Goal: Communication & Community: Answer question/provide support

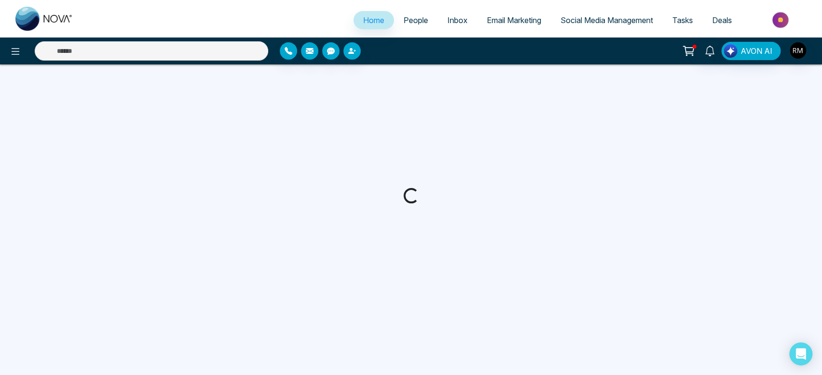
select select "*"
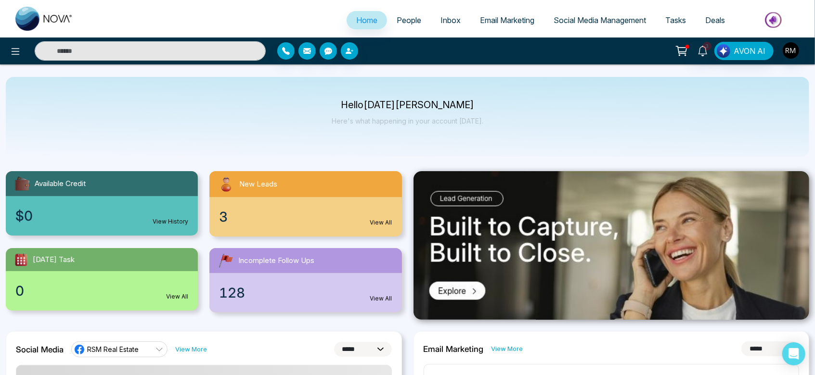
click at [396, 26] on link "People" at bounding box center [409, 20] width 44 height 18
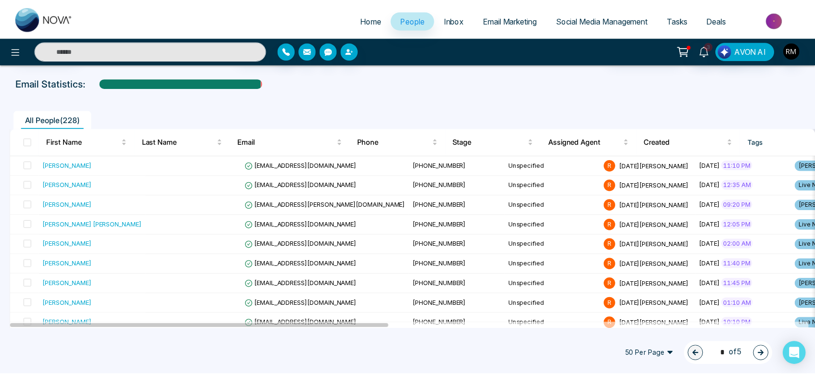
scroll to position [41, 0]
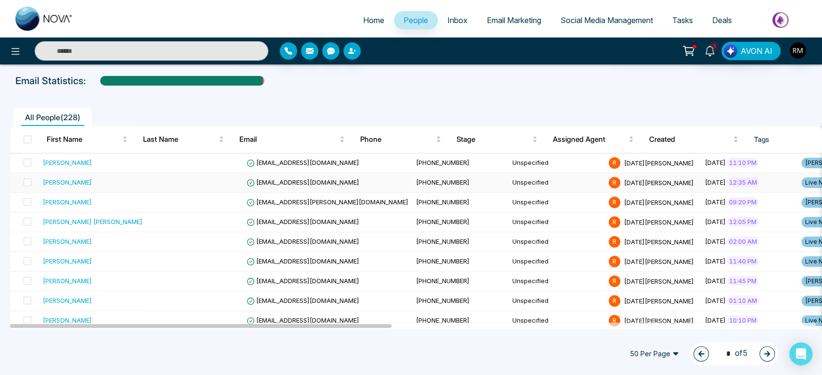
click at [279, 182] on span "[EMAIL_ADDRESS][DOMAIN_NAME]" at bounding box center [302, 183] width 113 height 8
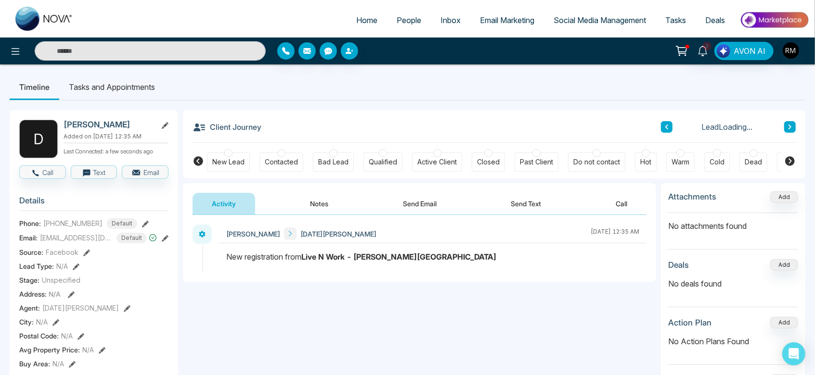
click at [642, 160] on div "Hot" at bounding box center [645, 162] width 11 height 10
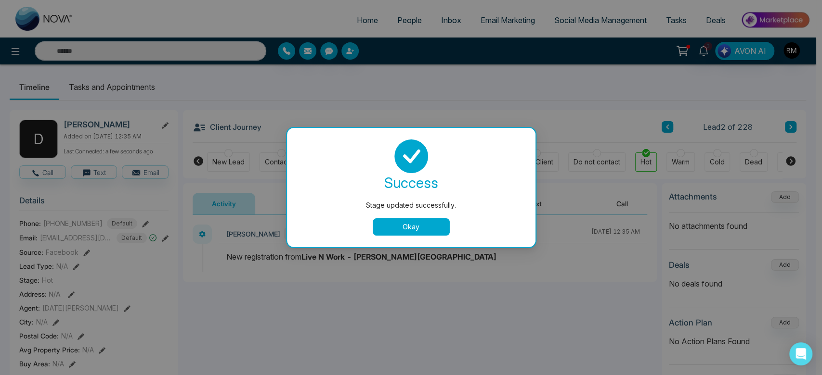
click at [386, 230] on button "Okay" at bounding box center [411, 226] width 77 height 17
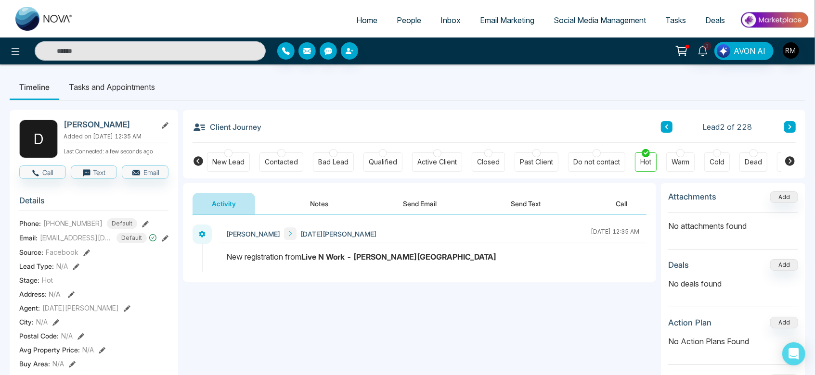
click at [331, 193] on button "Notes" at bounding box center [319, 204] width 57 height 22
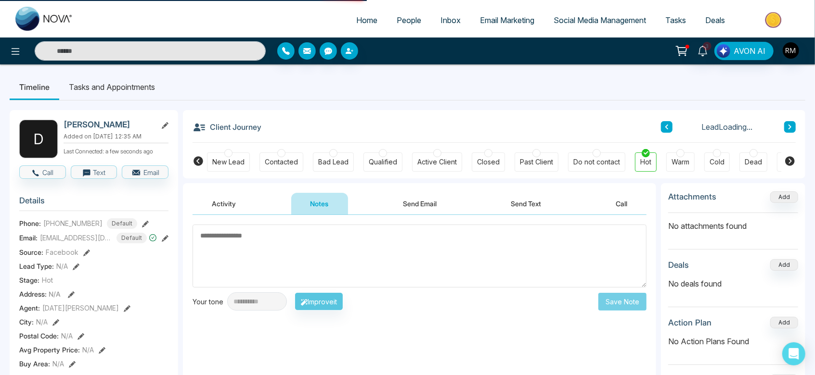
click at [291, 244] on textarea at bounding box center [420, 256] width 454 height 63
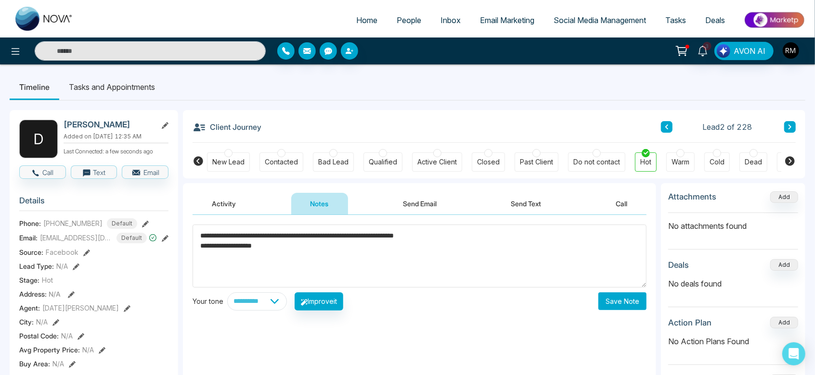
click at [288, 256] on textarea "**********" at bounding box center [420, 256] width 454 height 63
type textarea "**********"
click at [627, 295] on button "Save Note" at bounding box center [622, 302] width 48 height 18
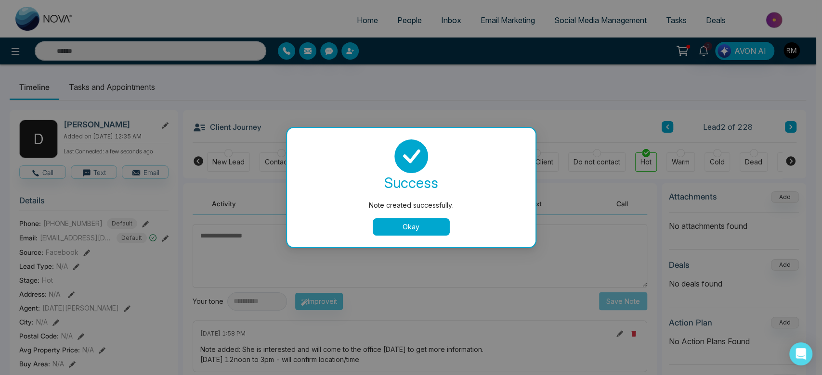
click at [424, 225] on button "Okay" at bounding box center [411, 226] width 77 height 17
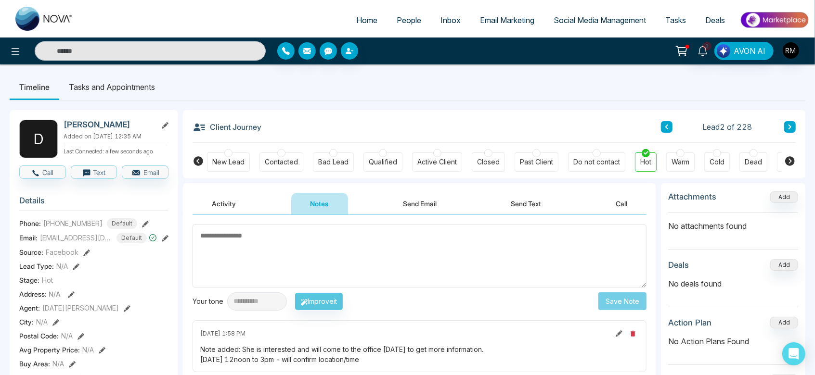
click at [668, 126] on icon at bounding box center [666, 127] width 5 height 6
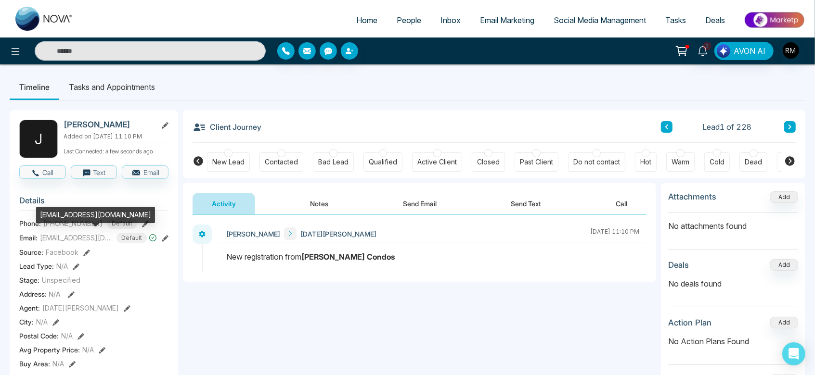
click at [78, 239] on span "[EMAIL_ADDRESS][DOMAIN_NAME]" at bounding box center [76, 238] width 72 height 10
copy span "[EMAIL_ADDRESS][DOMAIN_NAME]"
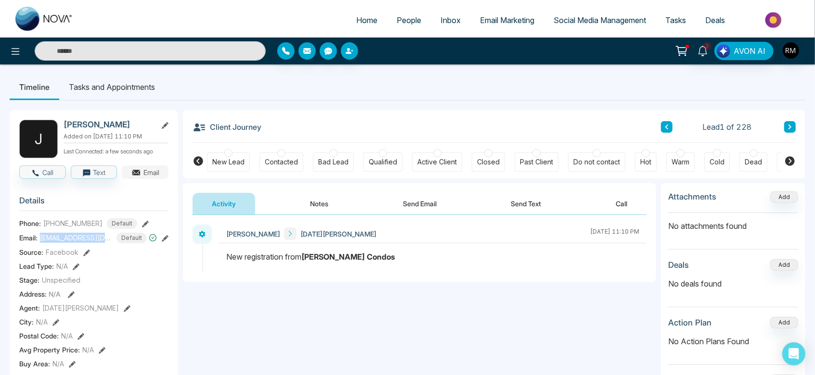
click at [139, 174] on icon "button" at bounding box center [136, 173] width 8 height 5
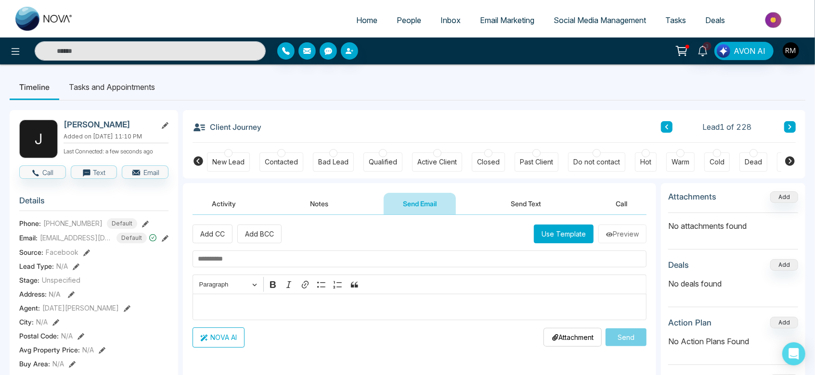
click at [249, 257] on input "text" at bounding box center [420, 259] width 454 height 17
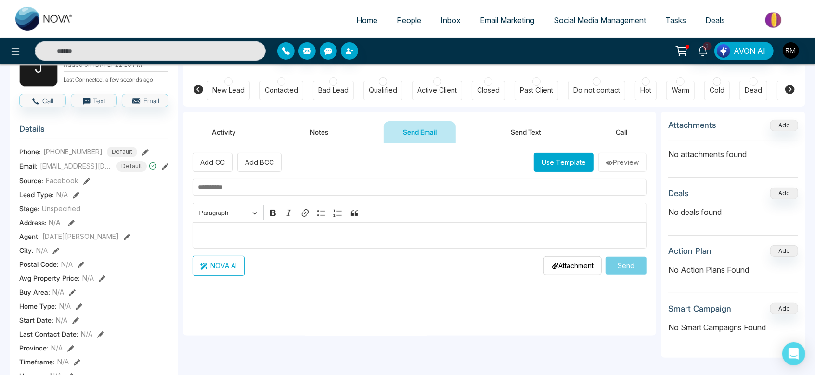
scroll to position [56, 0]
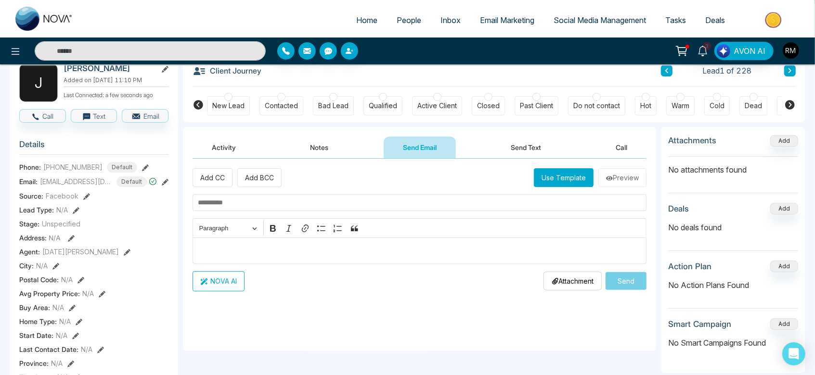
click at [218, 150] on button "Activity" at bounding box center [224, 148] width 63 height 22
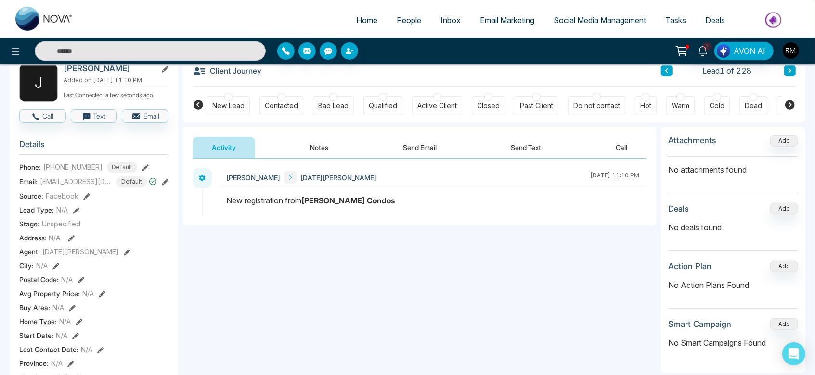
click at [322, 151] on button "Notes" at bounding box center [319, 148] width 57 height 22
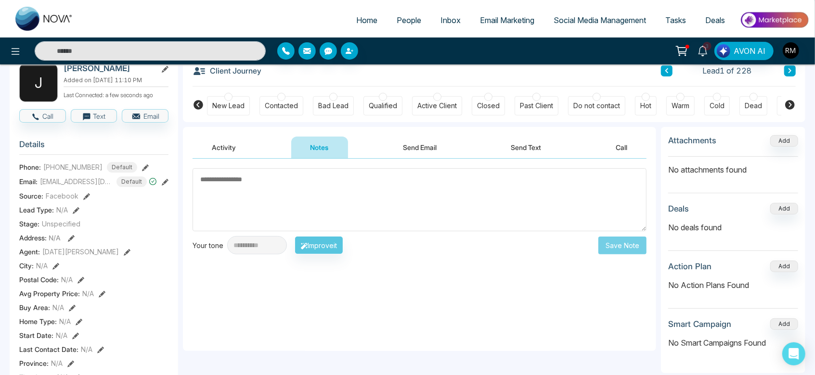
click at [423, 148] on button "Send Email" at bounding box center [420, 148] width 72 height 22
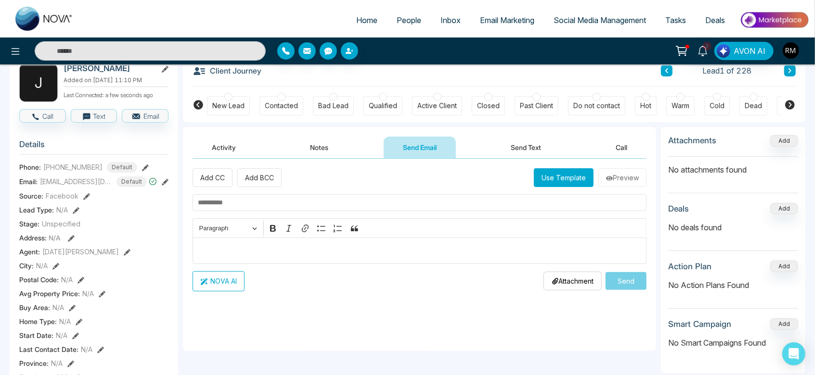
click at [236, 201] on input "text" at bounding box center [420, 202] width 454 height 17
type input "*"
type input "**********"
click at [216, 240] on div "Editor editing area: main" at bounding box center [420, 251] width 454 height 26
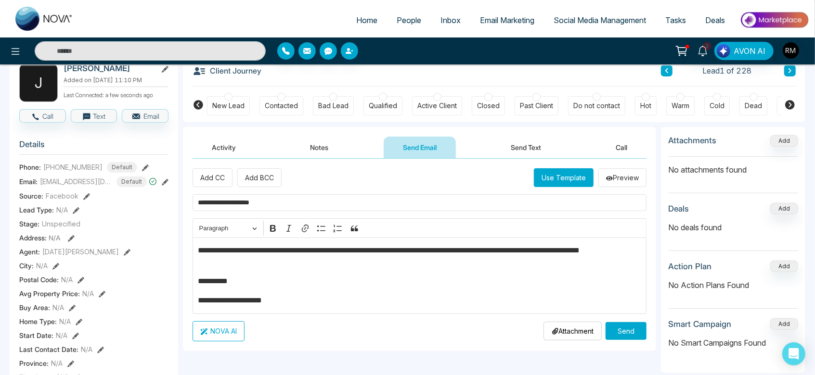
click at [628, 334] on button "Send" at bounding box center [625, 331] width 41 height 18
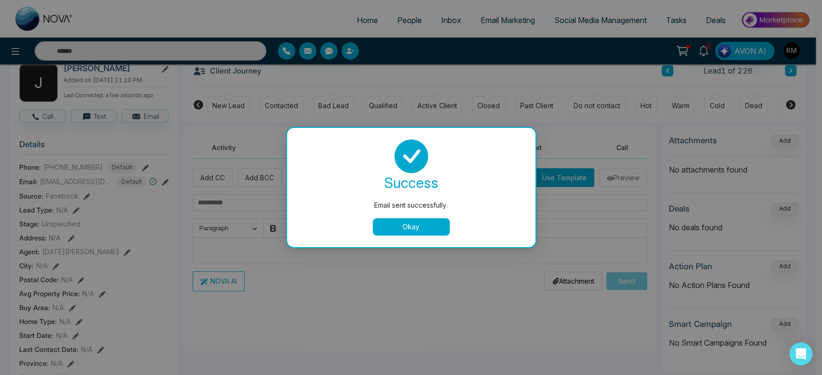
click at [402, 227] on button "Okay" at bounding box center [411, 226] width 77 height 17
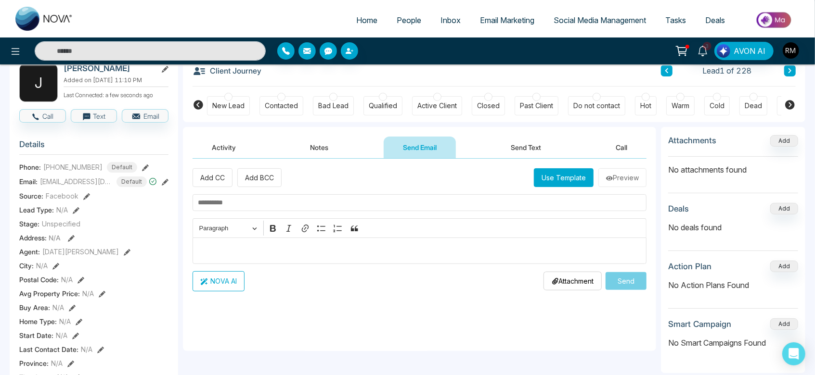
click at [678, 96] on div at bounding box center [680, 97] width 8 height 8
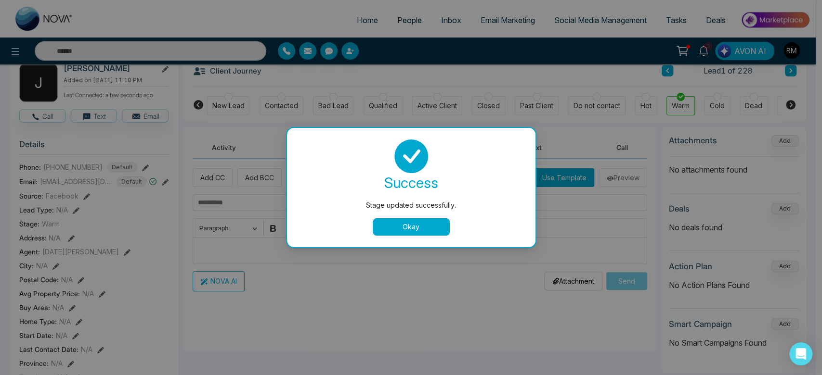
click at [423, 225] on button "Okay" at bounding box center [411, 226] width 77 height 17
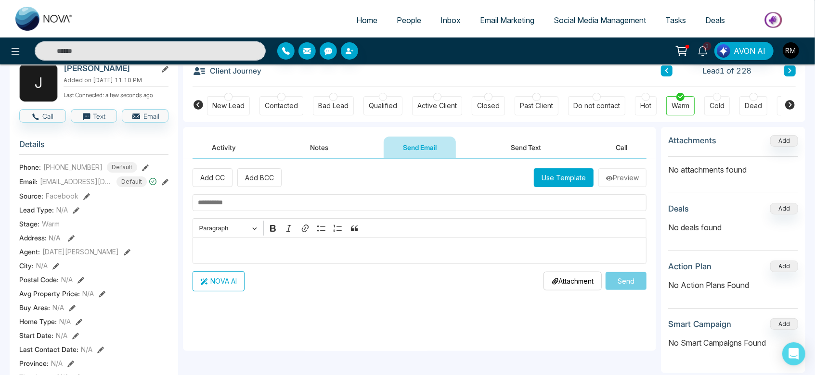
click at [792, 71] on icon at bounding box center [789, 71] width 5 height 6
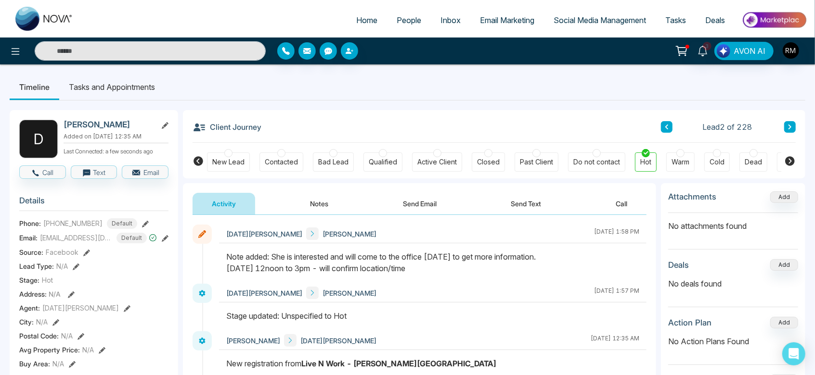
click at [791, 128] on icon at bounding box center [789, 127] width 5 height 6
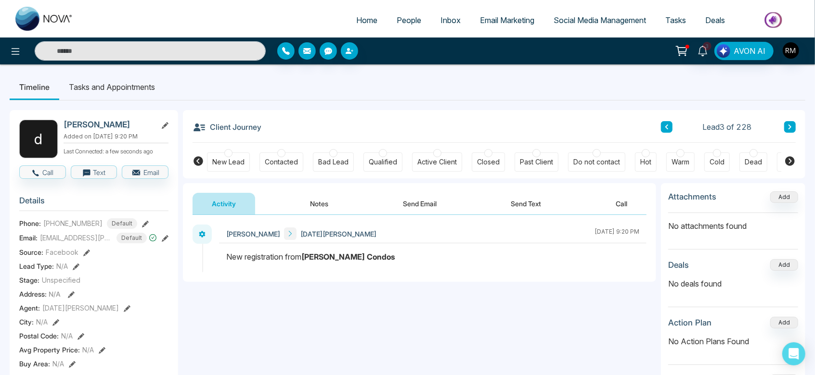
click at [608, 116] on div "Client Journey Lead 3 of 228" at bounding box center [494, 126] width 603 height 33
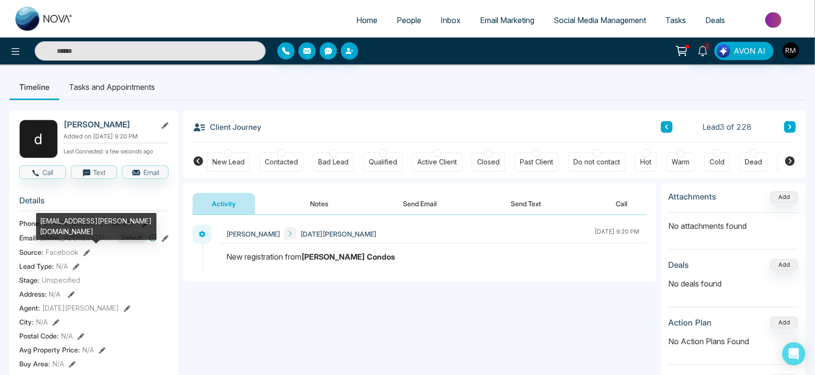
click at [95, 243] on span "[EMAIL_ADDRESS][PERSON_NAME][DOMAIN_NAME]" at bounding box center [76, 238] width 72 height 10
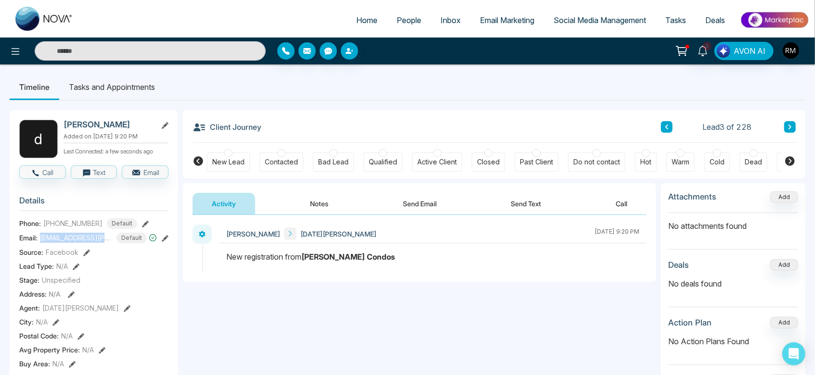
click at [418, 203] on button "Send Email" at bounding box center [420, 204] width 72 height 22
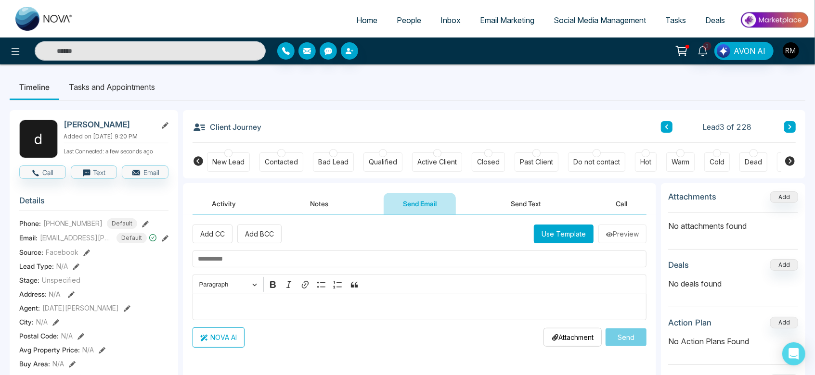
click at [677, 151] on div at bounding box center [680, 153] width 8 height 8
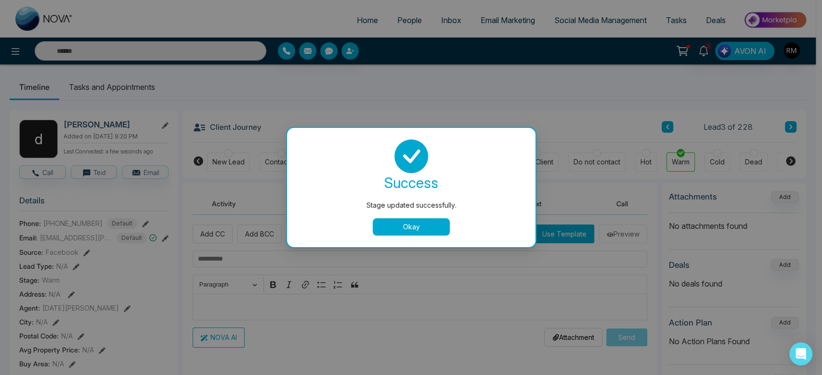
click at [364, 256] on div "Stage updated successfully. success Stage updated successfully. Okay" at bounding box center [411, 187] width 822 height 375
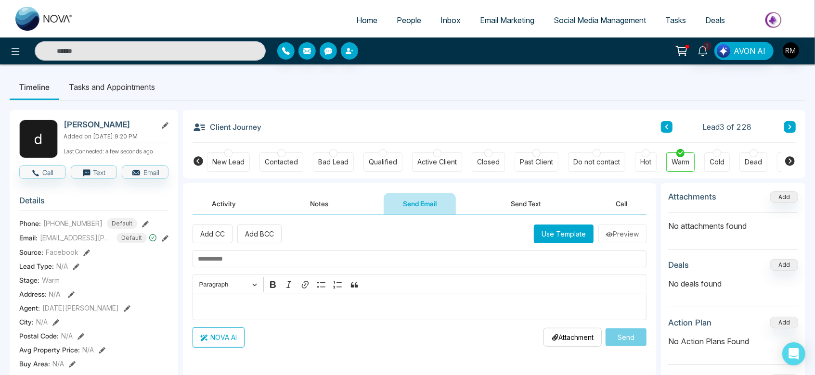
click at [370, 263] on input "text" at bounding box center [420, 259] width 454 height 17
type input "**********"
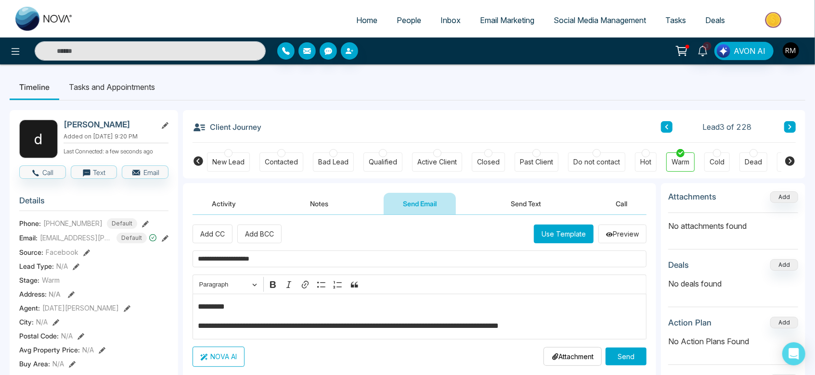
click at [243, 299] on div "**********" at bounding box center [420, 317] width 454 height 46
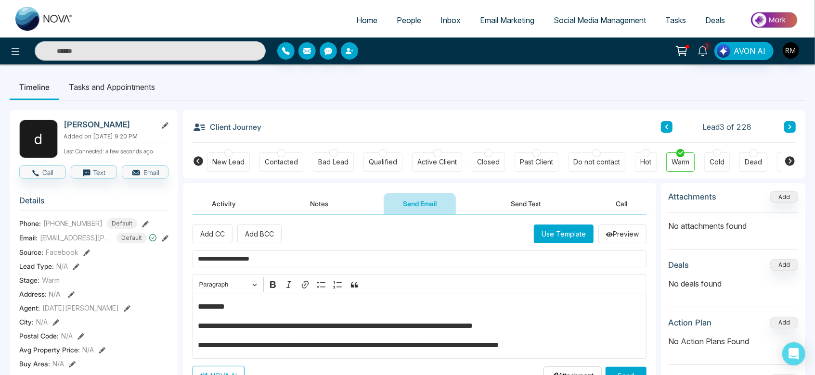
scroll to position [37, 0]
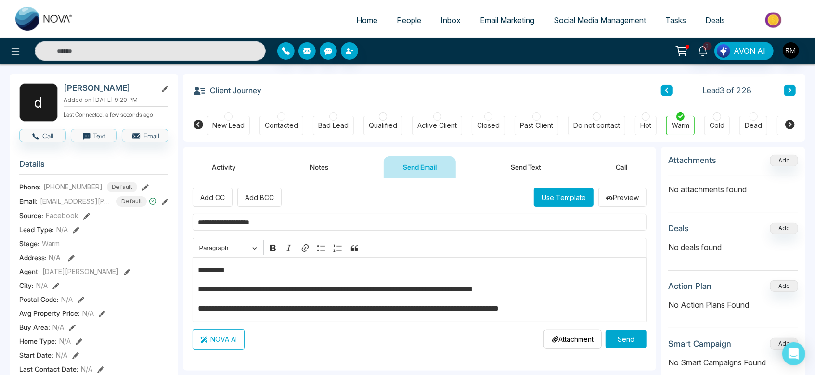
click at [584, 310] on p "**********" at bounding box center [420, 309] width 444 height 12
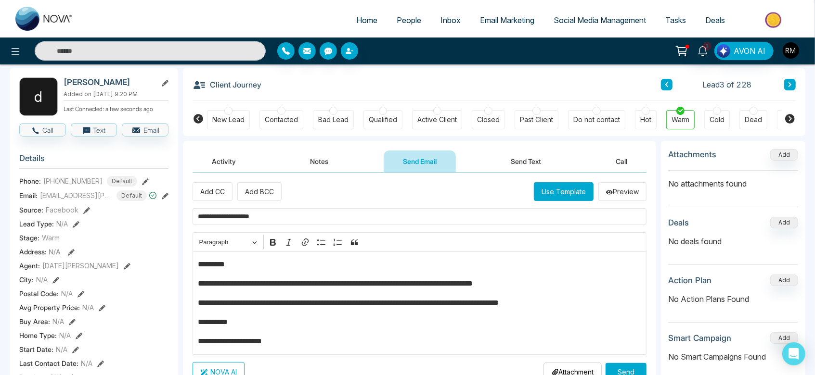
scroll to position [82, 0]
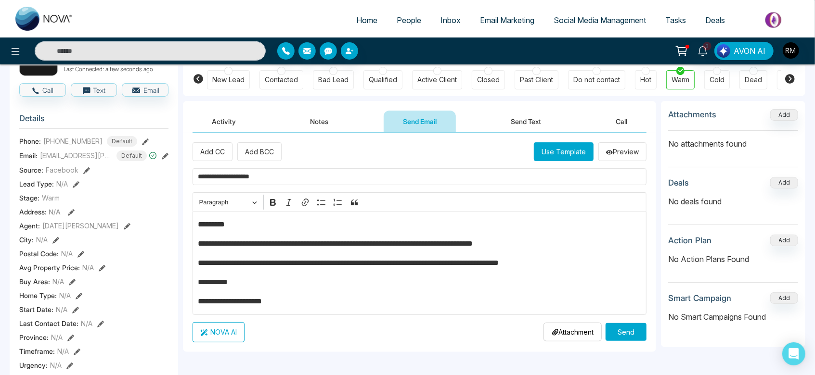
click at [632, 335] on button "Send" at bounding box center [625, 332] width 41 height 18
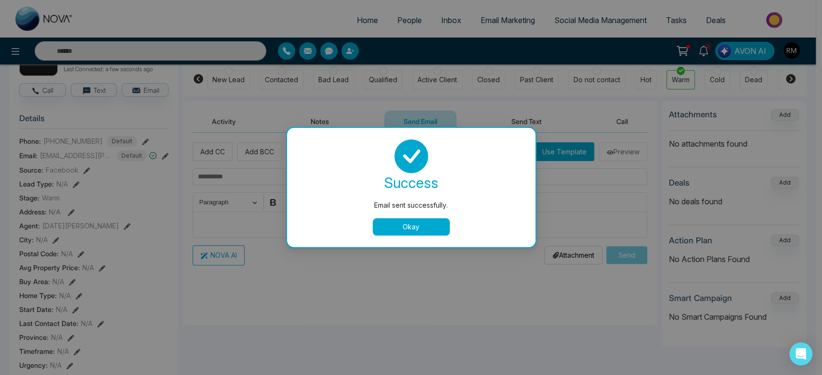
click at [430, 231] on button "Okay" at bounding box center [411, 226] width 77 height 17
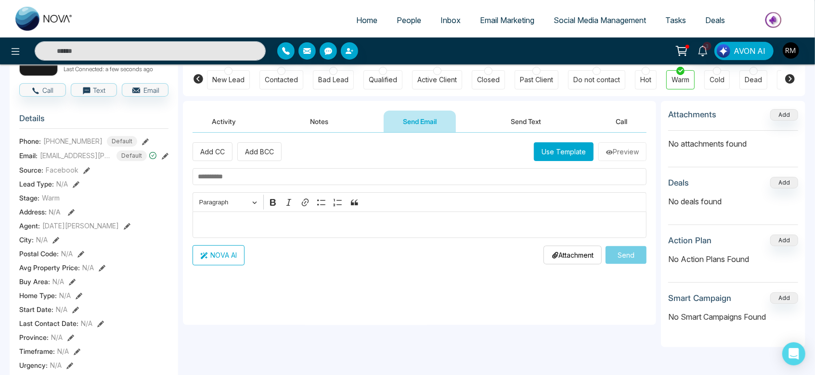
scroll to position [0, 0]
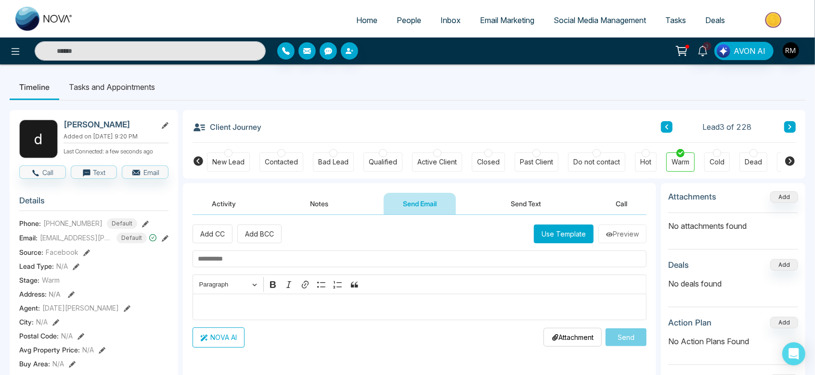
click at [791, 126] on icon at bounding box center [789, 127] width 5 height 6
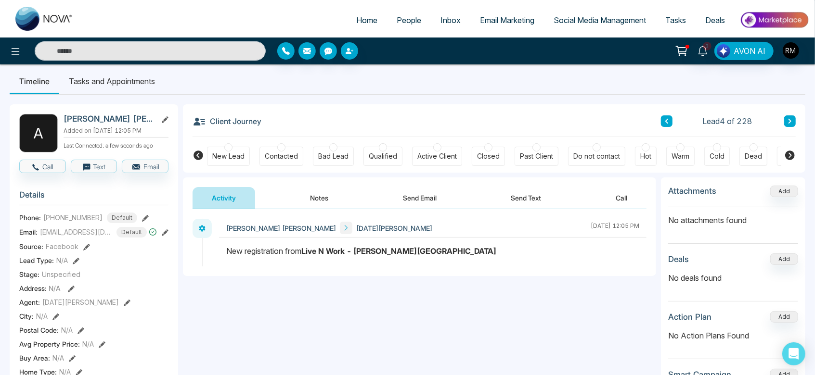
scroll to position [7, 0]
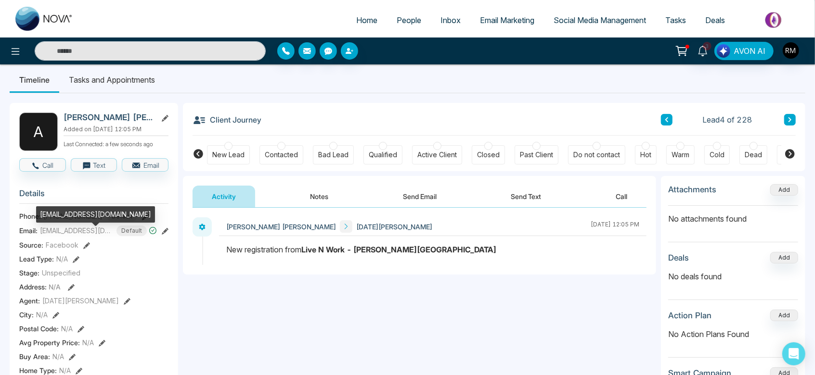
click at [70, 236] on span "[EMAIL_ADDRESS][DOMAIN_NAME]" at bounding box center [76, 231] width 72 height 10
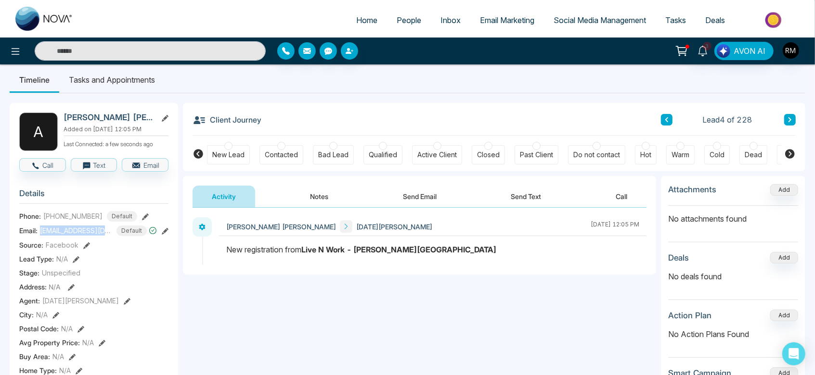
click at [427, 195] on button "Send Email" at bounding box center [420, 197] width 72 height 22
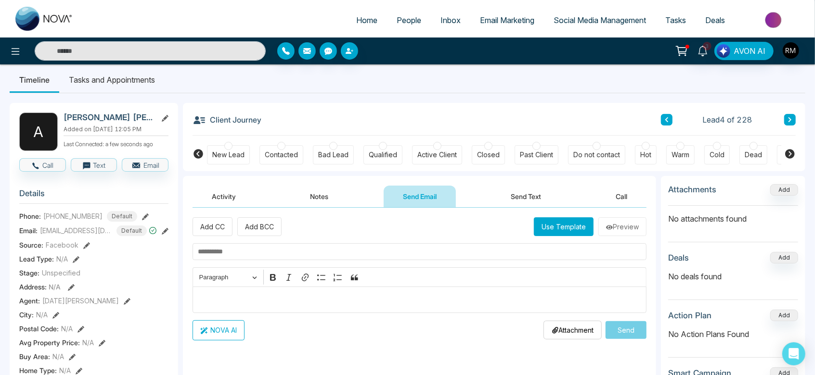
click at [259, 253] on input "text" at bounding box center [420, 252] width 454 height 17
type input "**********"
